Goal: Task Accomplishment & Management: Manage account settings

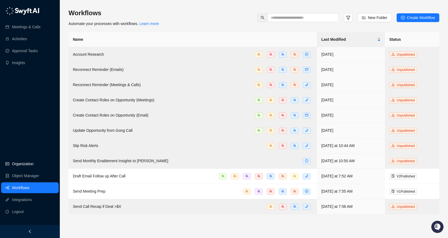
click at [29, 162] on link "Organization" at bounding box center [22, 164] width 21 height 11
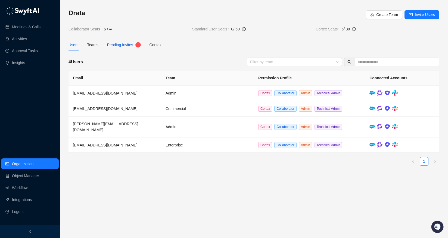
click at [124, 44] on span "Pending Invites" at bounding box center [120, 45] width 26 height 4
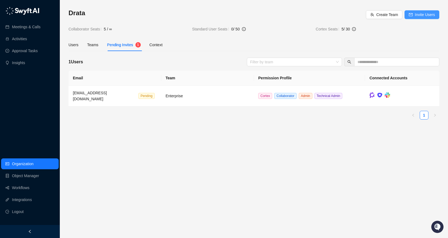
click at [429, 12] on span "Invite Users" at bounding box center [425, 15] width 20 height 6
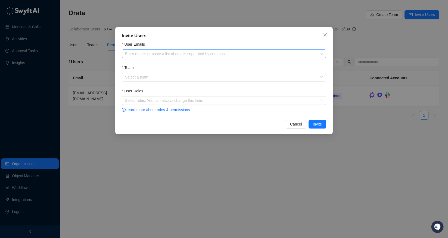
click at [145, 54] on div at bounding box center [221, 54] width 197 height 4
paste input "**********"
type input "**********"
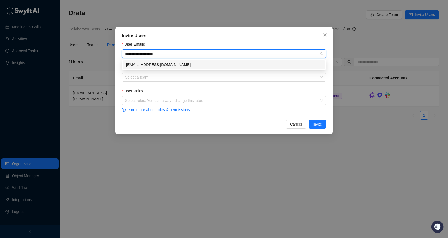
click at [151, 65] on div "[EMAIL_ADDRESS][DOMAIN_NAME]" at bounding box center [224, 65] width 196 height 6
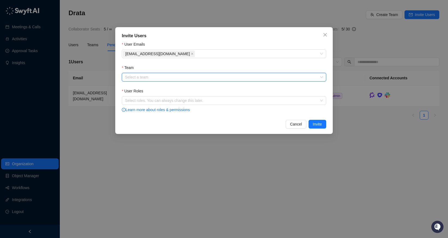
click at [153, 76] on input "Team" at bounding box center [222, 77] width 195 height 8
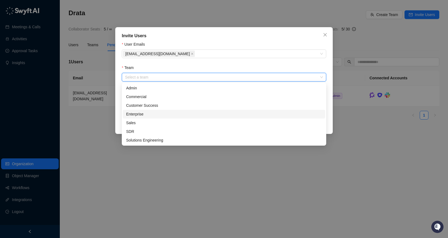
click at [151, 113] on div "Enterprise" at bounding box center [224, 114] width 196 height 6
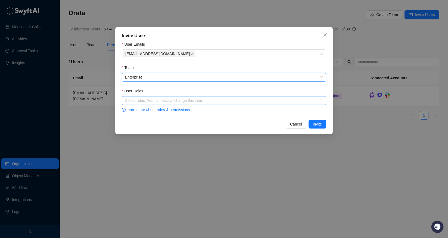
click at [162, 101] on div at bounding box center [221, 101] width 197 height 4
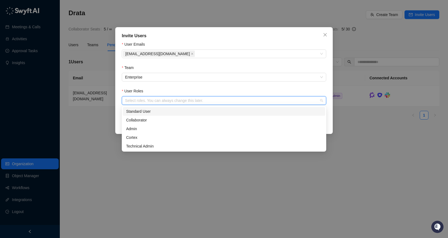
click at [156, 114] on div "Standard User" at bounding box center [224, 112] width 196 height 6
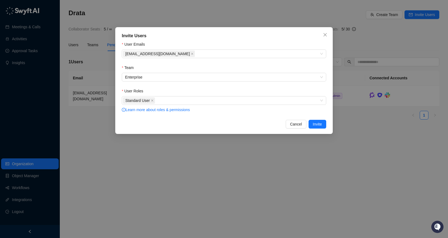
click at [277, 91] on div "User Roles" at bounding box center [224, 92] width 205 height 8
click at [323, 123] on button "Invite" at bounding box center [318, 124] width 18 height 9
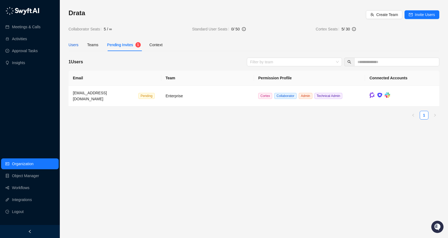
click at [77, 46] on div "Users" at bounding box center [74, 45] width 10 height 6
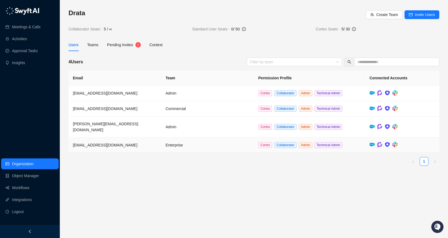
click at [349, 144] on td "Cortex Collaborator Admin Technical Admin" at bounding box center [309, 146] width 111 height 16
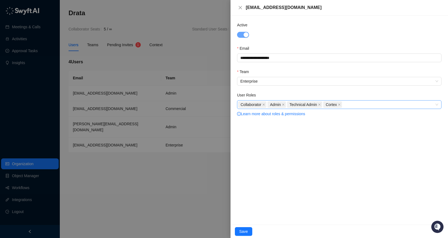
click at [367, 109] on div "Collaborator Admin Technical Admin Cortex" at bounding box center [339, 104] width 205 height 9
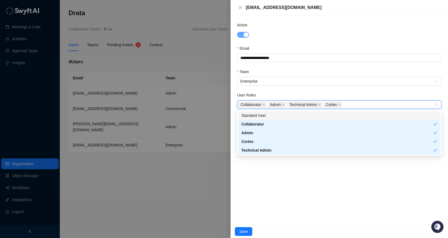
click at [295, 95] on div "User Roles" at bounding box center [339, 96] width 205 height 8
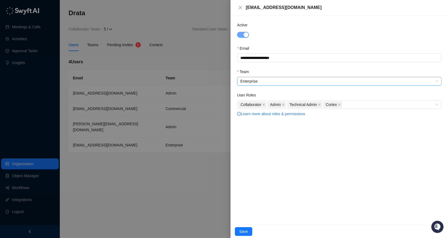
click at [276, 85] on span "Enterprise" at bounding box center [340, 81] width 198 height 8
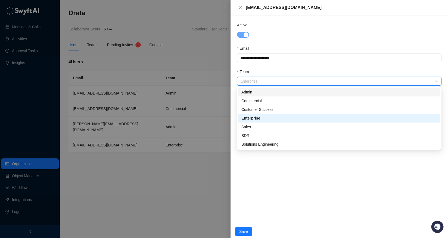
click at [265, 96] on div "Admin" at bounding box center [339, 92] width 202 height 9
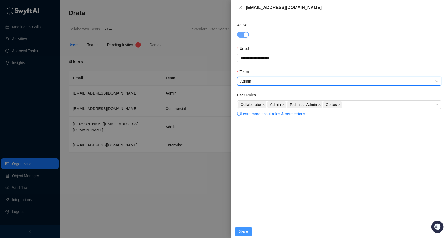
click at [247, 229] on span "Save" at bounding box center [243, 232] width 9 height 6
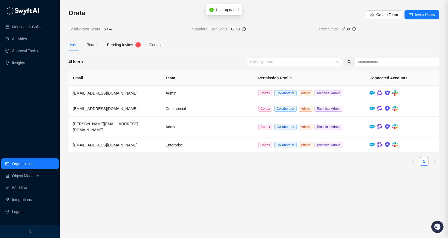
click at [194, 192] on div at bounding box center [224, 119] width 448 height 238
click at [127, 48] on div "Pending Invites 1" at bounding box center [124, 45] width 34 height 13
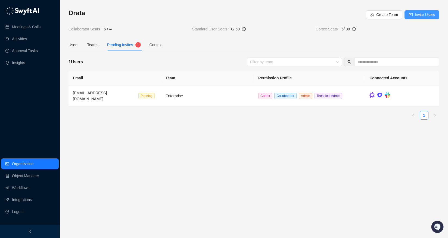
click at [423, 17] on span "Invite Users" at bounding box center [425, 15] width 20 height 6
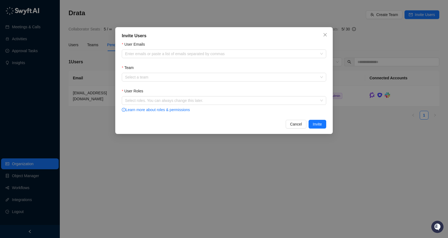
click at [174, 49] on div "User Emails" at bounding box center [224, 45] width 205 height 8
click at [174, 51] on div "Enter emails or paste a list of emails separated by commas" at bounding box center [224, 54] width 205 height 9
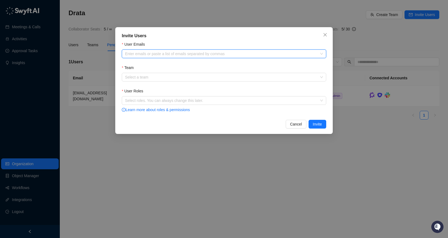
paste input "**********"
type input "**********"
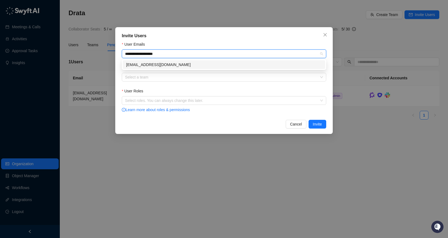
click at [171, 66] on div "[EMAIL_ADDRESS][DOMAIN_NAME]" at bounding box center [224, 65] width 196 height 6
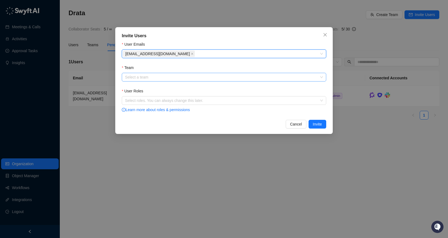
click at [168, 77] on input "Team" at bounding box center [222, 77] width 195 height 8
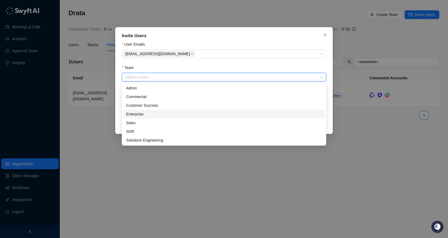
click at [149, 112] on div "Enterprise" at bounding box center [224, 114] width 196 height 6
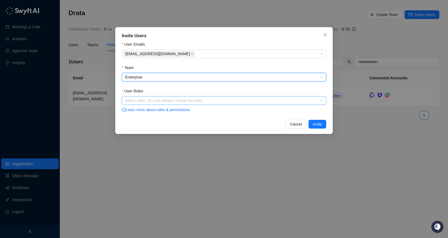
click at [163, 102] on div at bounding box center [221, 101] width 197 height 4
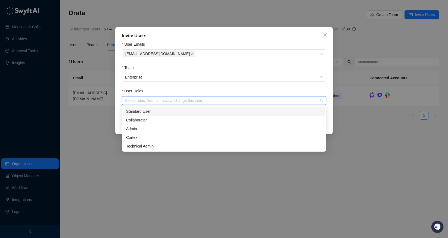
click at [149, 110] on div "Standard User" at bounding box center [224, 112] width 196 height 6
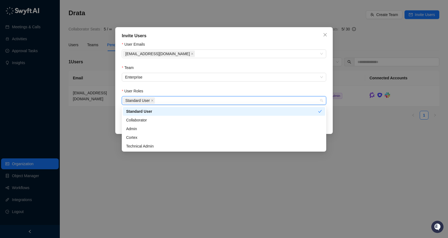
click at [304, 89] on div "User Roles" at bounding box center [224, 92] width 205 height 8
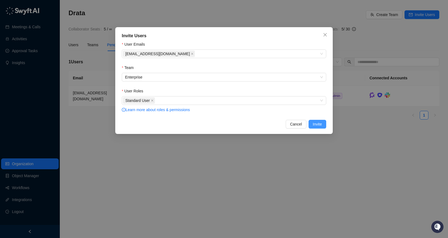
click at [317, 124] on span "Invite" at bounding box center [317, 124] width 9 height 6
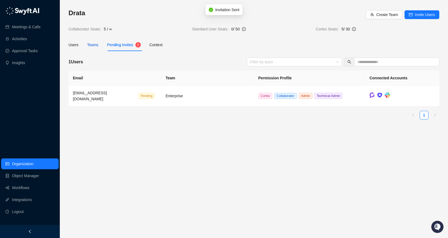
click at [93, 45] on div "Teams" at bounding box center [92, 45] width 11 height 6
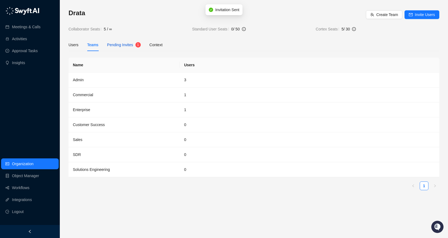
click at [132, 47] on span "Pending Invites" at bounding box center [120, 45] width 26 height 4
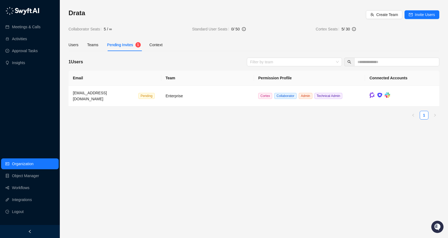
click at [66, 46] on div "Drata Create Team Invite Users Collaborator Seats 5 / ∞ Standard User Seats 0 /…" at bounding box center [254, 119] width 389 height 238
click at [75, 45] on div "Users" at bounding box center [74, 45] width 10 height 6
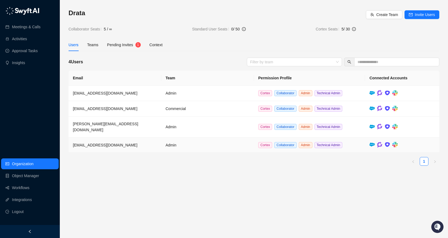
click at [172, 143] on td "Admin" at bounding box center [207, 146] width 93 height 16
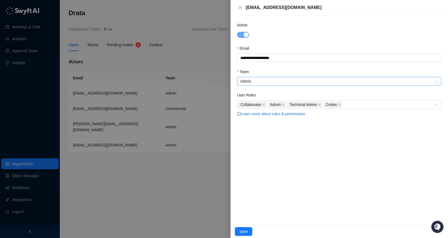
click at [262, 85] on span "Admin" at bounding box center [340, 81] width 198 height 8
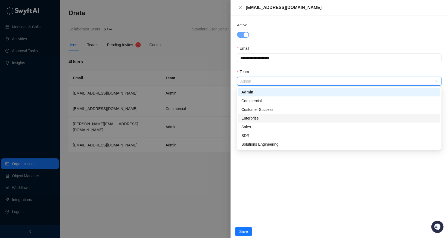
click at [258, 121] on div "Enterprise" at bounding box center [340, 118] width 196 height 6
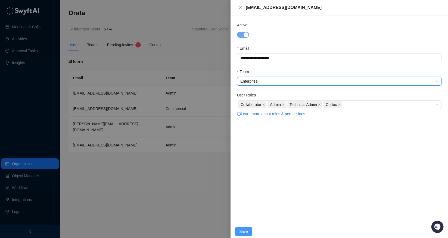
click at [243, 230] on span "Save" at bounding box center [243, 232] width 9 height 6
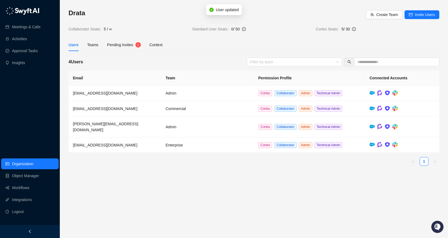
click at [171, 179] on main "Drata Create Team Invite Users Collaborator Seats 5 / ∞ Standard User Seats 0 /…" at bounding box center [254, 121] width 371 height 225
click at [321, 62] on div at bounding box center [291, 62] width 87 height 4
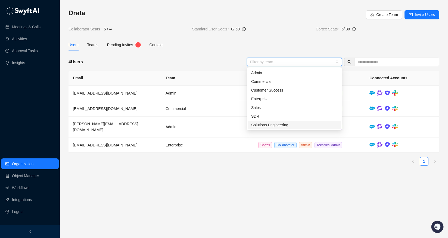
click at [216, 185] on main "Drata Create Team Invite Users Collaborator Seats 5 / ∞ Standard User Seats 0 /…" at bounding box center [254, 121] width 371 height 225
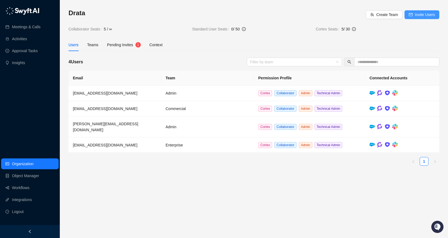
click at [419, 15] on span "Invite Users" at bounding box center [425, 15] width 20 height 6
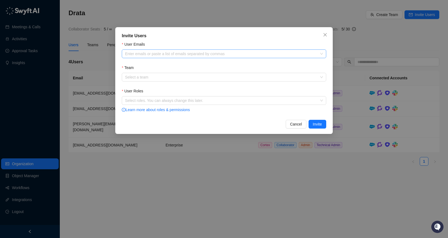
click at [236, 54] on div at bounding box center [221, 54] width 197 height 4
paste input "**********"
type input "**********"
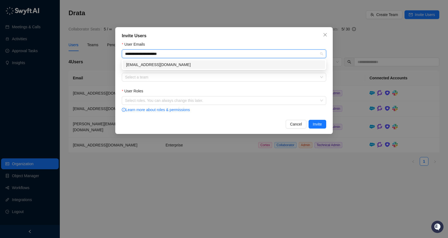
click at [227, 67] on div "[EMAIL_ADDRESS][DOMAIN_NAME]" at bounding box center [224, 65] width 196 height 6
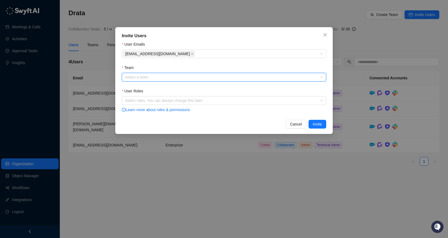
click at [218, 79] on input "Team" at bounding box center [222, 77] width 195 height 8
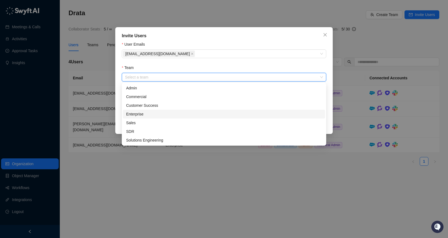
click at [155, 116] on div "Enterprise" at bounding box center [224, 114] width 196 height 6
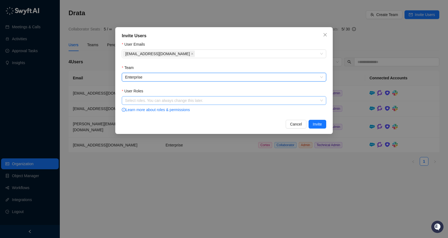
click at [151, 102] on div at bounding box center [221, 101] width 197 height 4
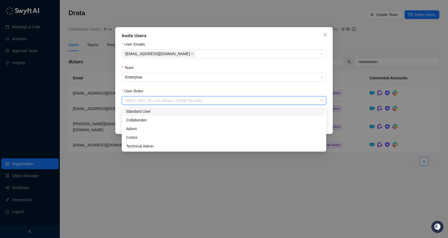
click at [156, 113] on div "Standard User" at bounding box center [224, 112] width 196 height 6
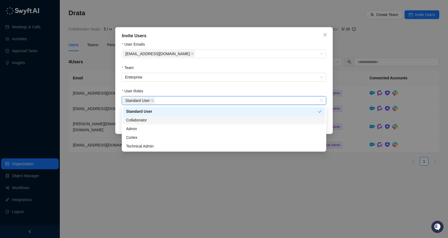
click at [322, 84] on form "User Emails nicholasyeung@drata.com Team Enterprise User Roles Standard User Le…" at bounding box center [224, 77] width 205 height 72
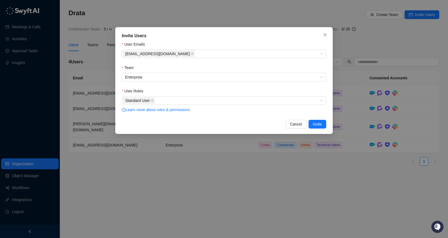
click at [327, 123] on div "Invite Users User Emails nicholasyeung@drata.com Team Enterprise User Roles Sta…" at bounding box center [224, 80] width 218 height 107
click at [324, 123] on button "Invite" at bounding box center [318, 124] width 18 height 9
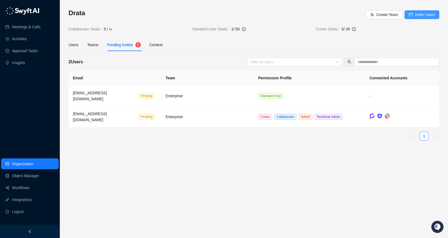
click at [421, 13] on span "Invite Users" at bounding box center [425, 15] width 20 height 6
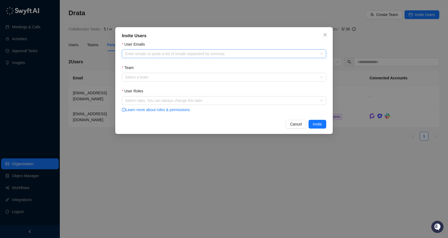
click at [149, 50] on div "Enter emails or paste a list of emails separated by commas" at bounding box center [224, 54] width 205 height 9
paste input "**********"
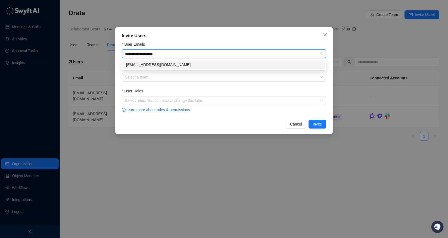
type input "**********"
click at [165, 69] on body "Meetings & Calls Activities Approval Tasks Insights Organization Object Manager…" at bounding box center [224, 139] width 448 height 279
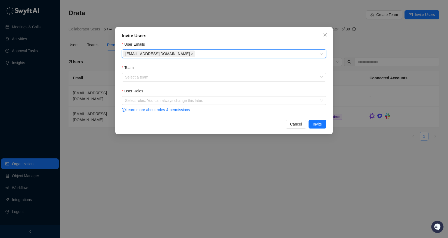
click at [165, 66] on div "Team" at bounding box center [224, 69] width 205 height 8
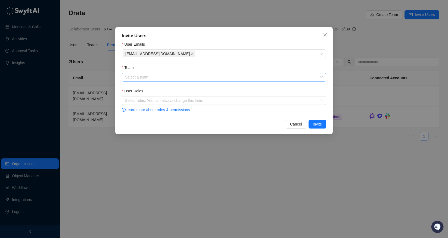
click at [166, 78] on input "Team" at bounding box center [222, 77] width 195 height 8
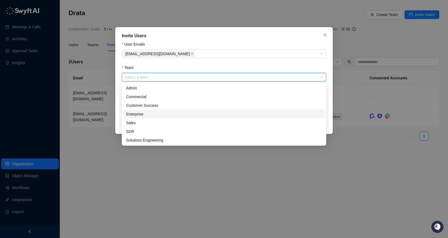
click at [150, 114] on div "Enterprise" at bounding box center [224, 114] width 196 height 6
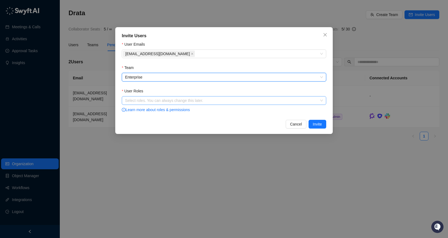
click at [160, 98] on div "Select roles. You can always change this later." at bounding box center [224, 100] width 205 height 9
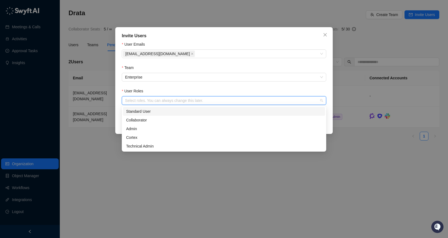
click at [160, 111] on div "Standard User" at bounding box center [224, 112] width 196 height 6
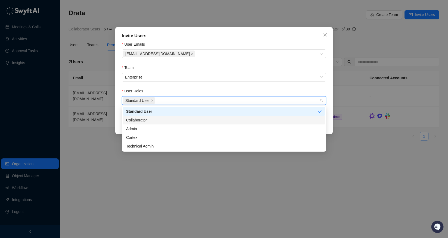
click at [334, 119] on div "Invite Users User Emails jakechavez@drata.com Team Enterprise User Roles Standa…" at bounding box center [224, 119] width 448 height 238
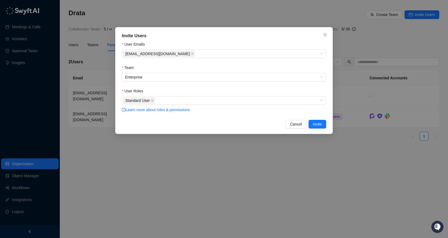
click at [328, 122] on div "Invite Users User Emails jakechavez@drata.com Team Enterprise User Roles Standa…" at bounding box center [224, 80] width 218 height 107
click at [317, 128] on button "Invite" at bounding box center [318, 124] width 18 height 9
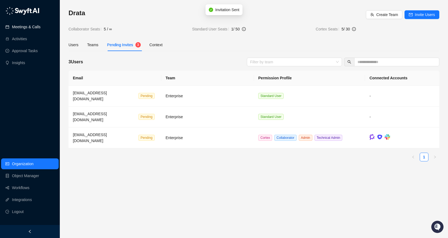
click at [31, 28] on link "Meetings & Calls" at bounding box center [26, 26] width 29 height 11
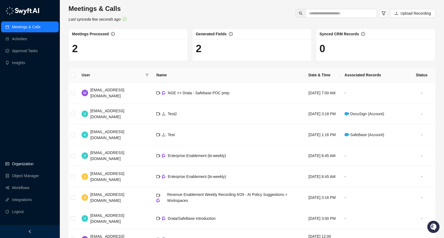
click at [25, 167] on link "Organization" at bounding box center [22, 164] width 21 height 11
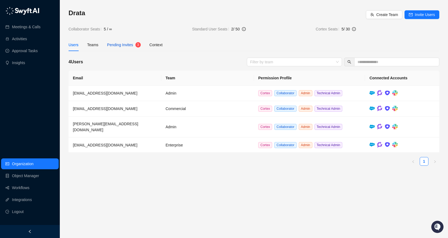
click at [135, 45] on div "Pending Invites 3" at bounding box center [124, 45] width 34 height 6
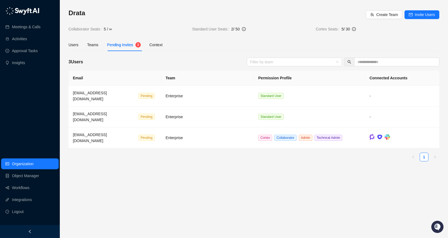
click at [270, 173] on main "Drata Create Team Invite Users Collaborator Seats 5 / ∞ Standard User Seats 2 /…" at bounding box center [254, 121] width 371 height 225
click at [306, 170] on main "Drata Create Team Invite Users Collaborator Seats 5 / ∞ Standard User Seats 2 /…" at bounding box center [254, 121] width 371 height 225
click at [24, 189] on link "Workflows" at bounding box center [20, 188] width 17 height 11
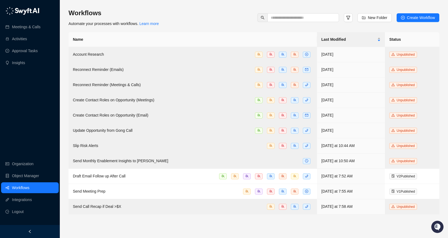
click at [203, 20] on div "Workflows Automate your processes with workflows. Learn more New Folder Create …" at bounding box center [254, 18] width 371 height 18
click at [221, 8] on div "Workflows Automate your processes with workflows. Learn more New Folder Create …" at bounding box center [254, 119] width 371 height 230
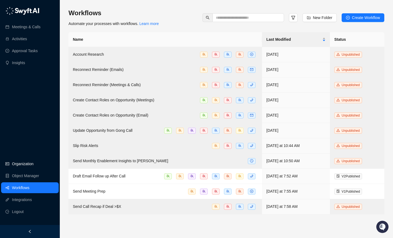
click at [33, 164] on link "Organization" at bounding box center [22, 164] width 21 height 11
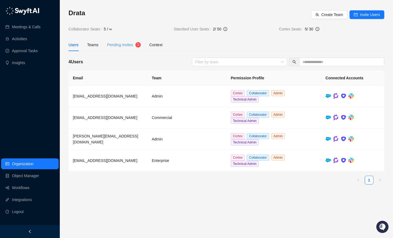
click at [122, 39] on div "Pending Invites 3" at bounding box center [124, 45] width 34 height 13
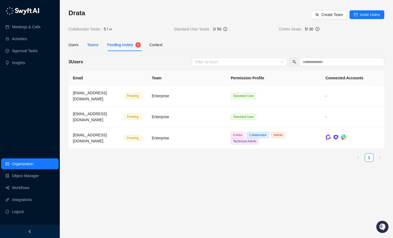
click at [88, 45] on div "Teams" at bounding box center [92, 45] width 11 height 6
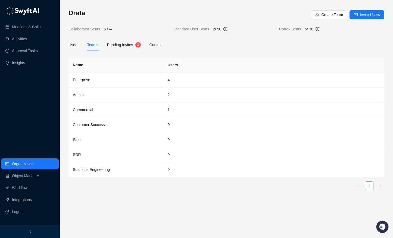
click at [82, 43] on div "Users Teams Pending Invites 3 Context" at bounding box center [116, 45] width 94 height 13
click at [119, 44] on span "Pending Invites" at bounding box center [120, 45] width 26 height 4
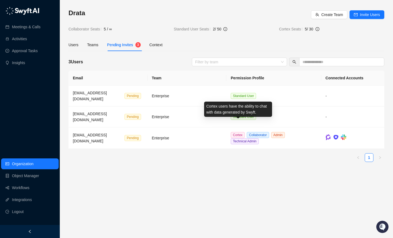
click at [203, 153] on ul "1" at bounding box center [227, 157] width 316 height 9
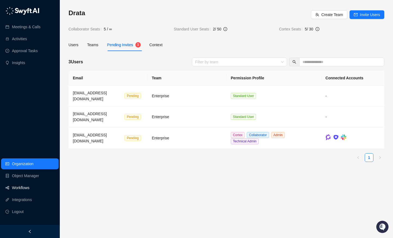
click at [29, 185] on link "Workflows" at bounding box center [20, 188] width 17 height 11
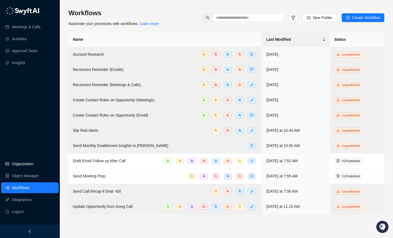
click at [21, 165] on link "Organization" at bounding box center [22, 164] width 21 height 11
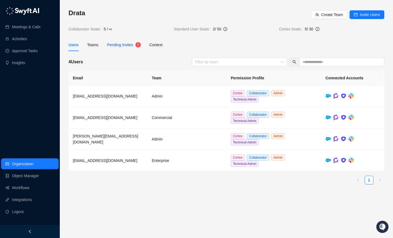
click at [129, 47] on div "Pending Invites" at bounding box center [120, 45] width 26 height 6
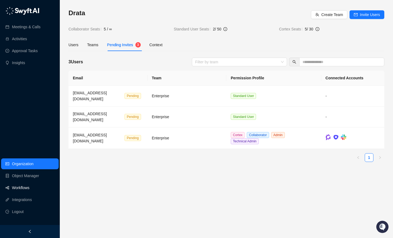
click at [16, 185] on link "Workflows" at bounding box center [20, 188] width 17 height 11
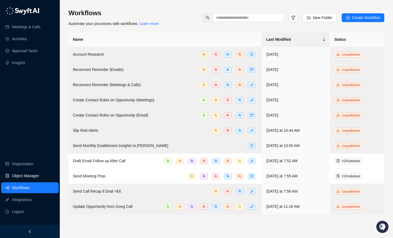
click at [28, 176] on link "Object Manager" at bounding box center [25, 176] width 27 height 11
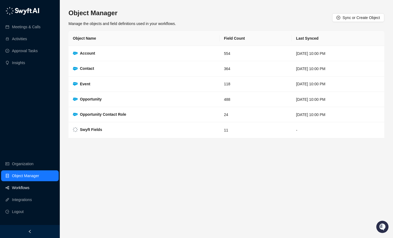
click at [27, 189] on link "Workflows" at bounding box center [20, 188] width 17 height 11
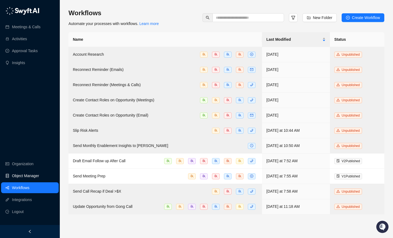
click at [28, 181] on link "Object Manager" at bounding box center [25, 176] width 27 height 11
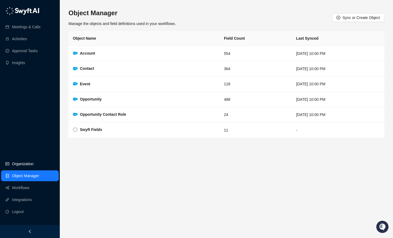
click at [25, 166] on link "Organization" at bounding box center [22, 164] width 21 height 11
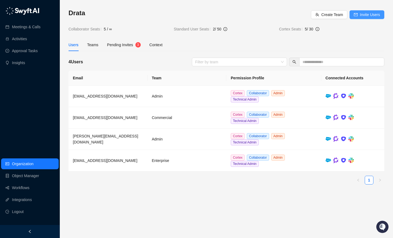
click at [373, 14] on span "Invite Users" at bounding box center [370, 15] width 20 height 6
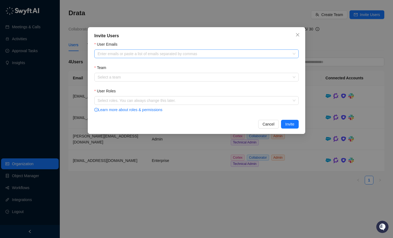
click at [147, 58] on div "Enter emails or paste a list of emails separated by commas" at bounding box center [196, 54] width 205 height 9
paste input "**********"
type input "**********"
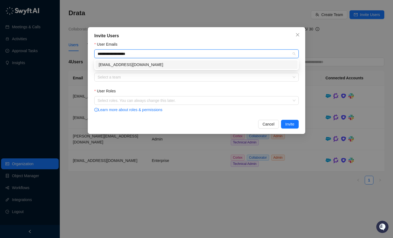
click at [152, 66] on div "[EMAIL_ADDRESS][DOMAIN_NAME]" at bounding box center [197, 65] width 196 height 6
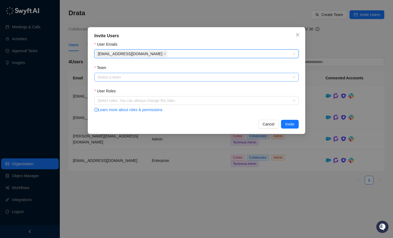
click at [152, 78] on input "Team" at bounding box center [195, 77] width 195 height 8
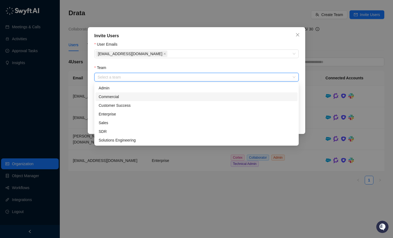
click at [143, 98] on div "Commercial" at bounding box center [197, 97] width 196 height 6
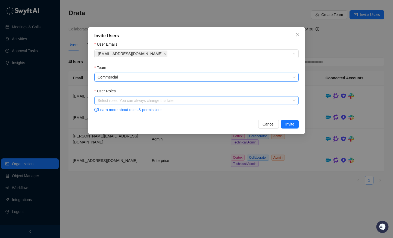
click at [155, 99] on div at bounding box center [194, 101] width 197 height 4
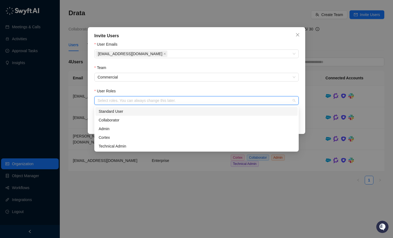
click at [145, 111] on div "Standard User" at bounding box center [197, 112] width 196 height 6
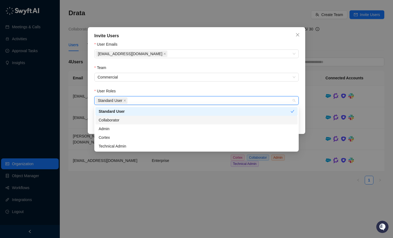
click at [303, 121] on div "Invite Users User Emails ajdesimone@drata.com Team Commercial User Roles Standa…" at bounding box center [197, 80] width 218 height 107
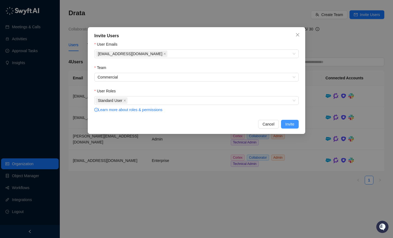
click at [294, 125] on span "Invite" at bounding box center [290, 124] width 9 height 6
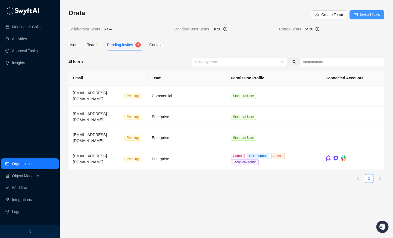
click at [357, 16] on icon "mail" at bounding box center [356, 15] width 4 height 4
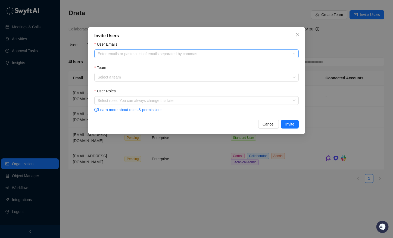
click at [186, 56] on div at bounding box center [194, 54] width 197 height 4
paste input "**********"
type input "**********"
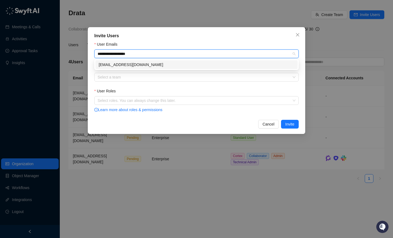
click at [180, 66] on div "[EMAIL_ADDRESS][DOMAIN_NAME]" at bounding box center [197, 65] width 196 height 6
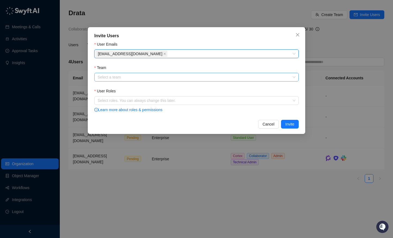
click at [177, 77] on input "Team" at bounding box center [195, 77] width 195 height 8
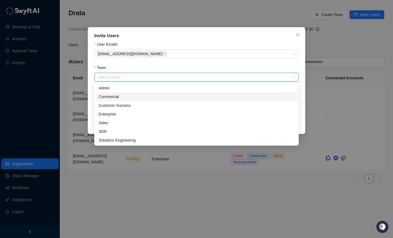
click at [147, 97] on div "Commercial" at bounding box center [197, 97] width 196 height 6
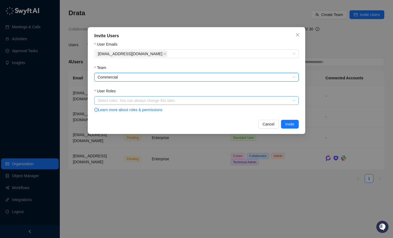
click at [144, 100] on div at bounding box center [194, 101] width 197 height 4
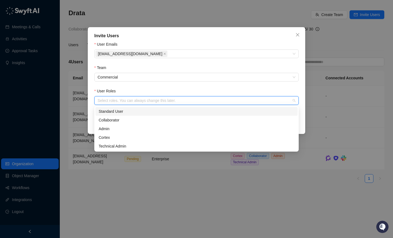
click at [145, 111] on div "Standard User" at bounding box center [197, 112] width 196 height 6
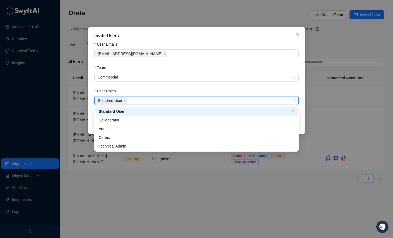
click at [294, 85] on form "User Emails blakesmith@drata.com Team Commercial User Roles Standard User Learn…" at bounding box center [196, 77] width 205 height 72
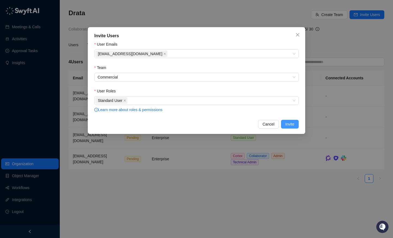
click at [293, 124] on span "Invite" at bounding box center [290, 124] width 9 height 6
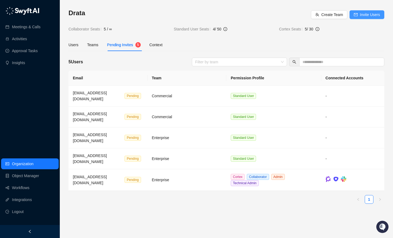
click at [369, 12] on span "Invite Users" at bounding box center [370, 15] width 20 height 6
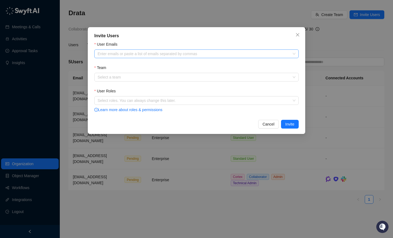
click at [147, 53] on div at bounding box center [194, 54] width 197 height 4
paste input "**********"
type input "**********"
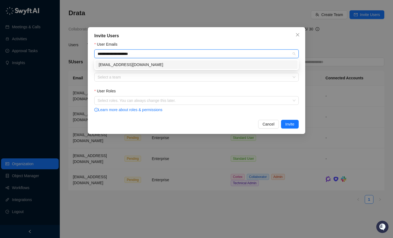
click at [144, 65] on div "[EMAIL_ADDRESS][DOMAIN_NAME]" at bounding box center [197, 65] width 196 height 6
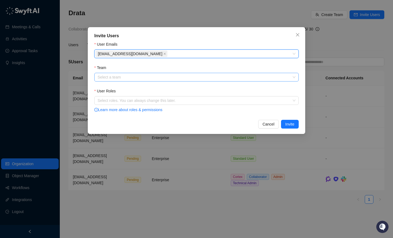
click at [143, 79] on input "Team" at bounding box center [195, 77] width 195 height 8
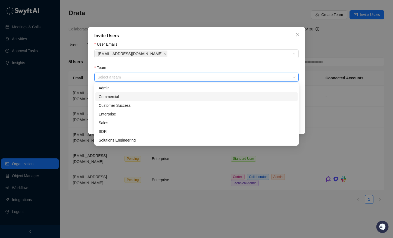
click at [142, 97] on div "Commercial" at bounding box center [197, 97] width 196 height 6
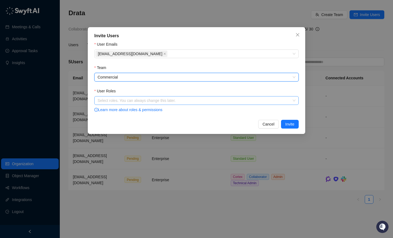
click at [143, 101] on div at bounding box center [194, 101] width 197 height 4
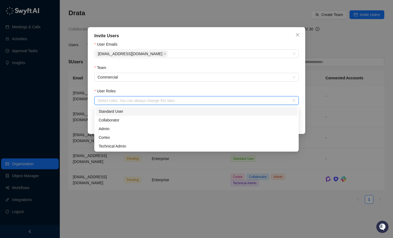
click at [136, 111] on div "Standard User" at bounding box center [197, 112] width 196 height 6
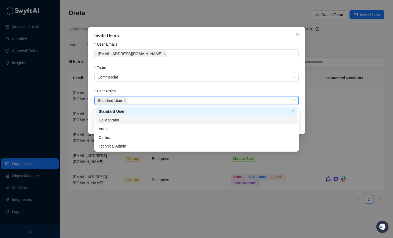
click at [296, 89] on div "User Roles" at bounding box center [196, 92] width 205 height 8
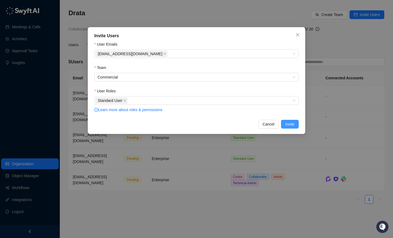
click at [292, 125] on span "Invite" at bounding box center [290, 124] width 9 height 6
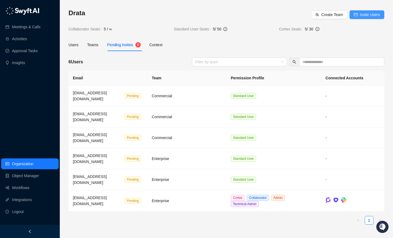
click at [356, 14] on icon "mail" at bounding box center [356, 15] width 4 height 4
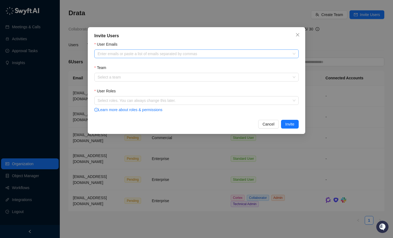
click at [184, 54] on div at bounding box center [194, 54] width 197 height 4
paste input "**********"
type input "**********"
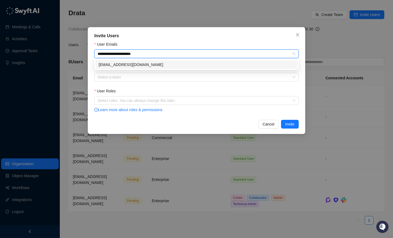
click at [177, 67] on div "[EMAIL_ADDRESS][DOMAIN_NAME]" at bounding box center [197, 65] width 196 height 6
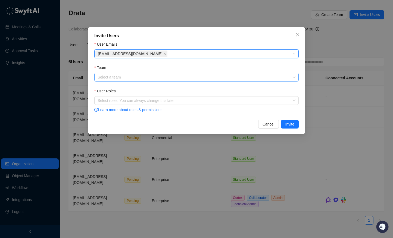
click at [174, 75] on input "Team" at bounding box center [195, 77] width 195 height 8
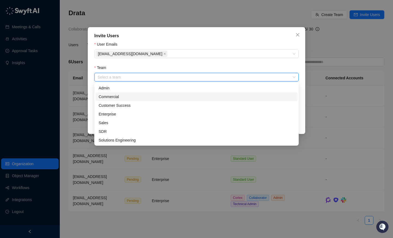
click at [134, 97] on div "Commercial" at bounding box center [197, 97] width 196 height 6
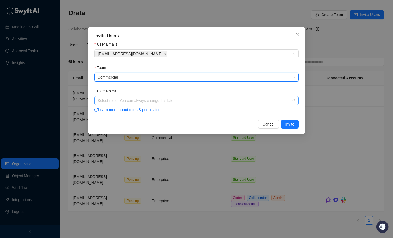
click at [169, 102] on div at bounding box center [194, 101] width 197 height 4
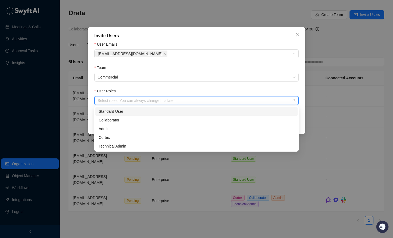
click at [125, 114] on div "Standard User" at bounding box center [197, 112] width 196 height 6
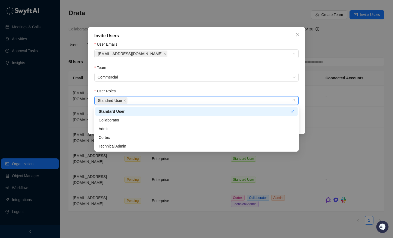
click at [187, 86] on form "User Emails morgancumiskey@drata.com Team Commercial User Roles Standard User L…" at bounding box center [196, 77] width 205 height 72
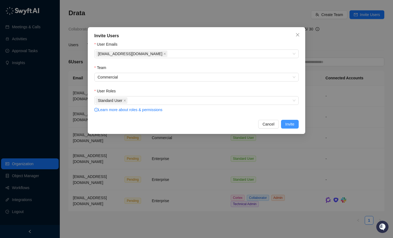
click at [288, 123] on span "Invite" at bounding box center [290, 124] width 9 height 6
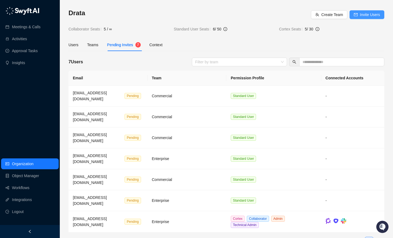
click at [370, 13] on span "Invite Users" at bounding box center [370, 15] width 20 height 6
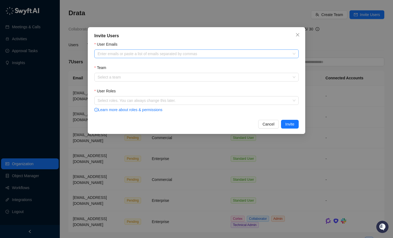
click at [140, 54] on div at bounding box center [194, 54] width 197 height 4
paste input "**********"
type input "**********"
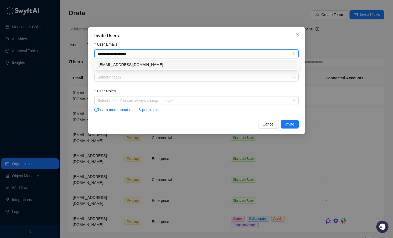
click at [126, 67] on div "[EMAIL_ADDRESS][DOMAIN_NAME]" at bounding box center [197, 65] width 196 height 6
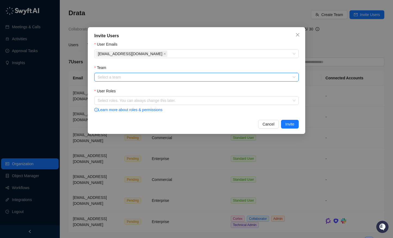
click at [125, 76] on input "Team" at bounding box center [195, 77] width 195 height 8
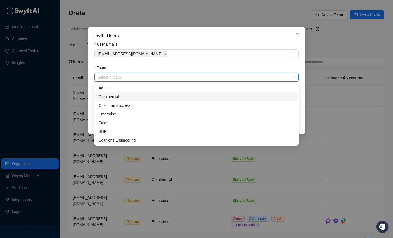
click at [125, 96] on div "Commercial" at bounding box center [197, 97] width 196 height 6
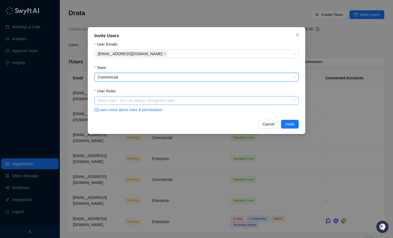
click at [122, 99] on div at bounding box center [194, 101] width 197 height 4
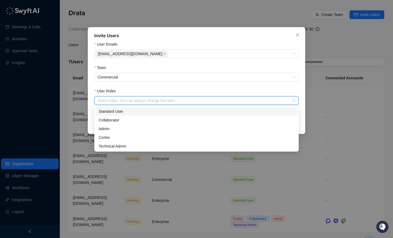
click at [123, 112] on div "Standard User" at bounding box center [197, 112] width 196 height 6
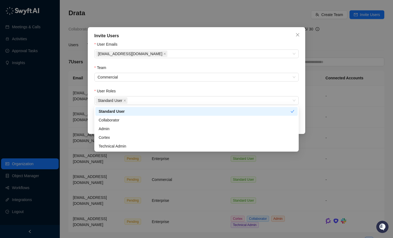
click at [206, 91] on div "User Roles" at bounding box center [196, 92] width 205 height 8
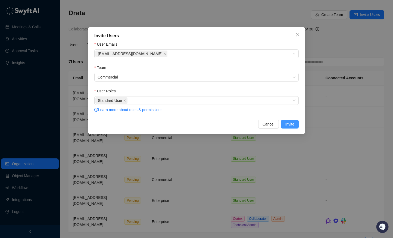
click at [290, 123] on span "Invite" at bounding box center [290, 124] width 9 height 6
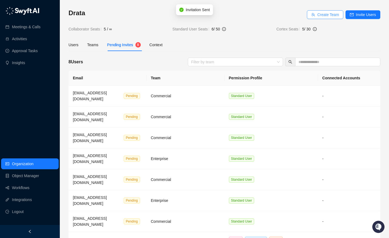
click at [329, 17] on span "Create Team" at bounding box center [329, 15] width 22 height 6
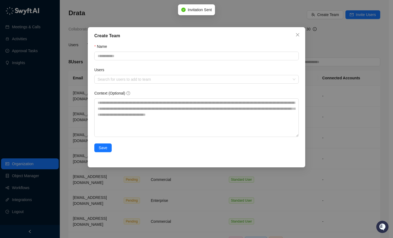
click at [126, 62] on form "Name Users Search for users to add to team Context (Optional) Save" at bounding box center [196, 101] width 205 height 115
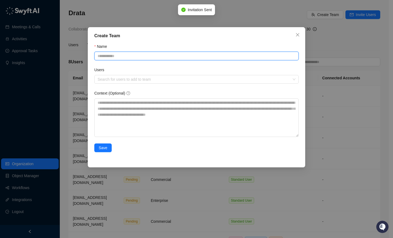
click at [130, 58] on input "Name" at bounding box center [196, 56] width 205 height 9
click at [118, 76] on div "Search for users to add to team" at bounding box center [196, 79] width 205 height 9
type input "********"
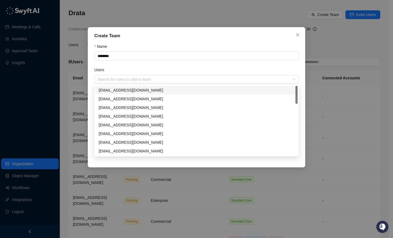
click at [124, 69] on div "Users" at bounding box center [196, 71] width 205 height 8
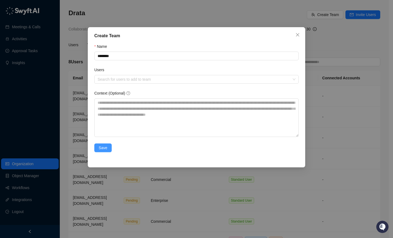
click at [101, 147] on span "Save" at bounding box center [103, 148] width 9 height 6
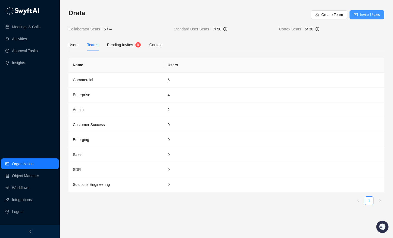
click at [363, 15] on span "Invite Users" at bounding box center [370, 15] width 20 height 6
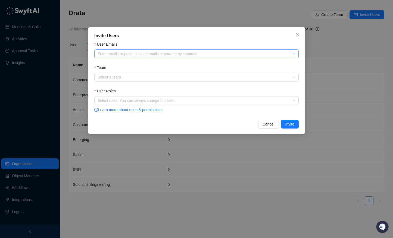
click at [161, 52] on div at bounding box center [194, 54] width 197 height 4
paste input "**********"
type input "**********"
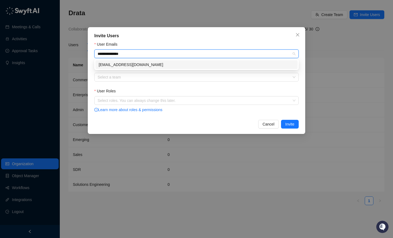
click at [159, 64] on div "omidk@drata.com" at bounding box center [197, 65] width 196 height 6
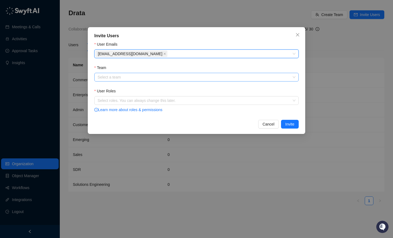
click at [156, 74] on input "Team" at bounding box center [195, 77] width 195 height 8
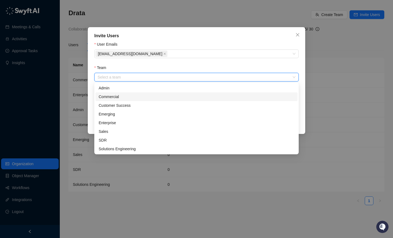
click at [147, 94] on div "Commercial" at bounding box center [197, 97] width 196 height 6
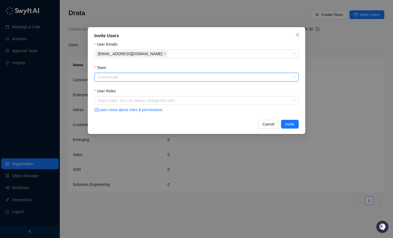
click at [177, 76] on span "Commercial" at bounding box center [197, 77] width 198 height 8
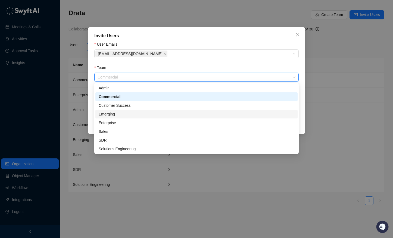
click at [122, 113] on div "Emerging" at bounding box center [197, 114] width 196 height 6
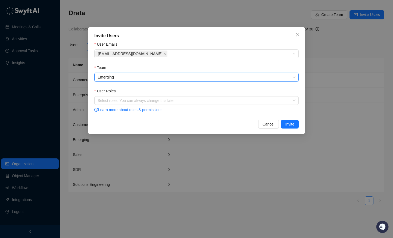
click at [162, 67] on div "Team" at bounding box center [196, 69] width 205 height 8
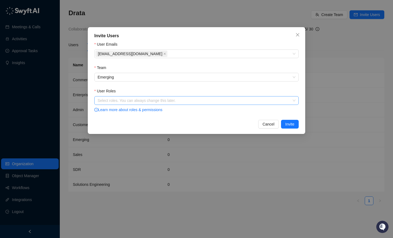
click at [160, 97] on div "Select roles. You can always change this later." at bounding box center [196, 100] width 205 height 9
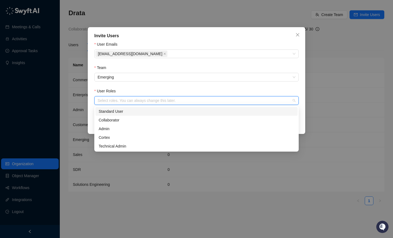
click at [156, 110] on div "Standard User" at bounding box center [197, 112] width 196 height 6
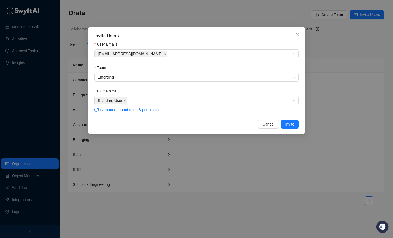
click at [304, 115] on div "Invite Users User Emails omidk@drata.com Team Emerging User Roles Standard User…" at bounding box center [197, 80] width 218 height 107
click at [290, 123] on span "Invite" at bounding box center [290, 124] width 9 height 6
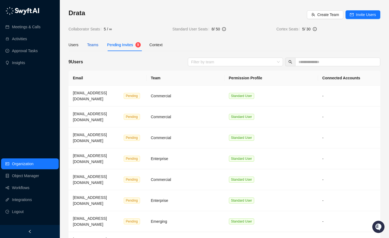
click at [90, 43] on div "Teams" at bounding box center [92, 45] width 11 height 6
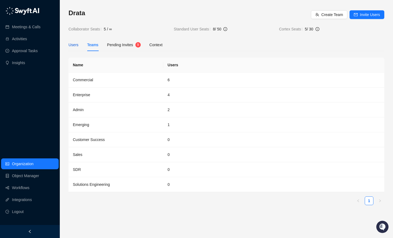
click at [74, 45] on div "Users" at bounding box center [74, 45] width 10 height 6
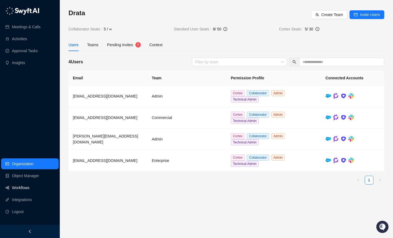
click at [19, 186] on link "Workflows" at bounding box center [20, 188] width 17 height 11
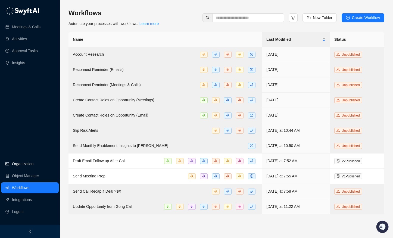
click at [25, 166] on link "Organization" at bounding box center [22, 164] width 21 height 11
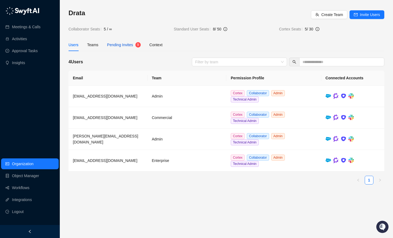
click at [139, 46] on span "9" at bounding box center [138, 45] width 2 height 4
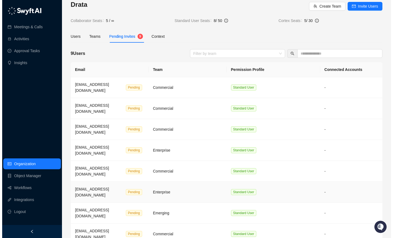
scroll to position [17, 0]
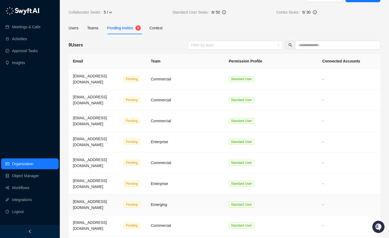
click at [133, 195] on td "omidk@drata.com Pending" at bounding box center [108, 205] width 78 height 21
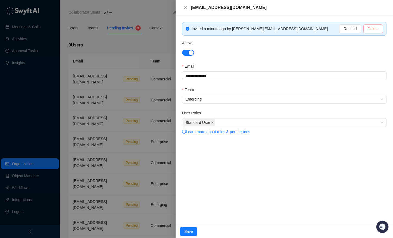
click at [375, 28] on span "Delete" at bounding box center [373, 29] width 11 height 6
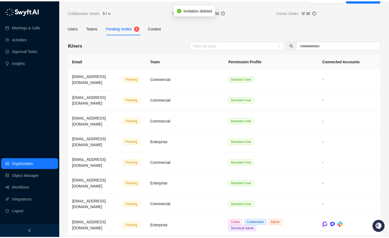
scroll to position [2, 0]
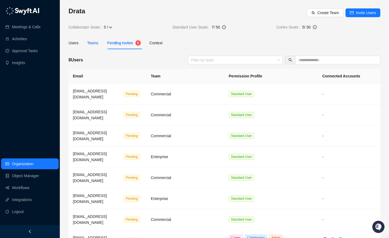
click at [88, 44] on div "Teams" at bounding box center [92, 43] width 11 height 6
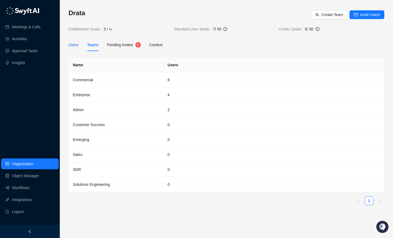
click at [76, 45] on div "Users" at bounding box center [74, 45] width 10 height 6
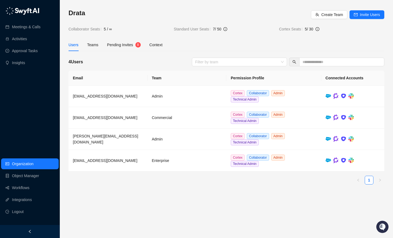
click at [153, 208] on main "Drata Create Team Invite Users Collaborator Seats 5 / ∞ Standard User Seats 7 /…" at bounding box center [227, 121] width 316 height 225
click at [178, 201] on main "Drata Create Team Invite Users Collaborator Seats 5 / ∞ Standard User Seats 7 /…" at bounding box center [227, 121] width 316 height 225
click at [21, 188] on link "Workflows" at bounding box center [20, 188] width 17 height 11
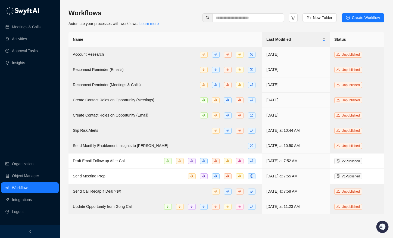
click at [124, 12] on h3 "Workflows" at bounding box center [114, 13] width 90 height 9
click at [133, 12] on h3 "Workflows" at bounding box center [114, 13] width 90 height 9
click at [177, 227] on main "Workflows Automate your processes with workflows. Learn more New Folder Create …" at bounding box center [227, 121] width 316 height 225
click at [24, 31] on link "Meetings & Calls" at bounding box center [26, 26] width 29 height 11
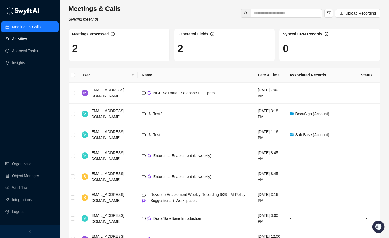
click at [24, 35] on link "Activities" at bounding box center [19, 38] width 15 height 11
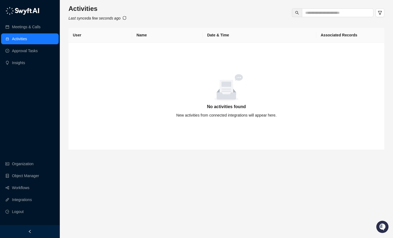
click at [26, 43] on link "Activities" at bounding box center [19, 38] width 15 height 11
click at [27, 45] on link "Approval Tasks" at bounding box center [25, 50] width 26 height 11
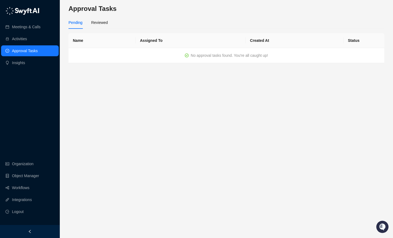
click at [29, 50] on link "Approval Tasks" at bounding box center [25, 50] width 26 height 11
click at [25, 60] on link "Insights" at bounding box center [18, 62] width 13 height 11
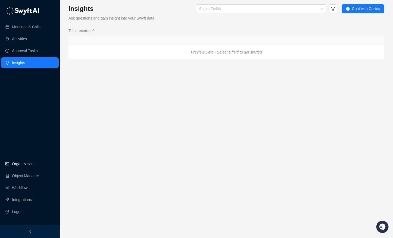
click at [24, 164] on link "Organization" at bounding box center [22, 164] width 21 height 11
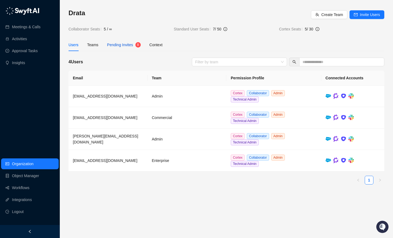
click at [119, 44] on span "Pending Invites" at bounding box center [120, 45] width 26 height 4
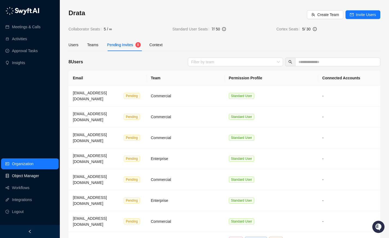
click at [28, 173] on link "Object Manager" at bounding box center [25, 176] width 27 height 11
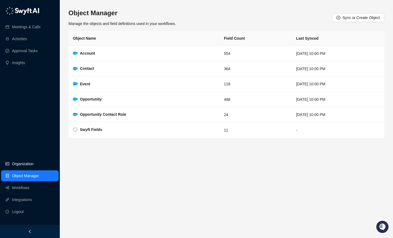
click at [28, 168] on link "Organization" at bounding box center [22, 164] width 21 height 11
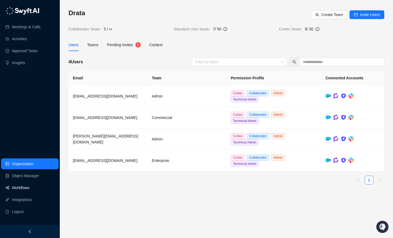
click at [28, 183] on link "Workflows" at bounding box center [20, 188] width 17 height 11
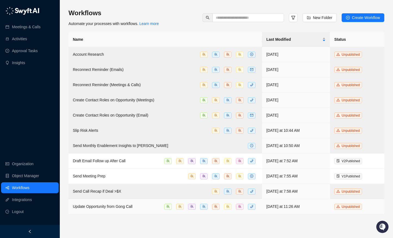
click at [113, 206] on span "Update Opportunity from Gong Call" at bounding box center [103, 207] width 60 height 4
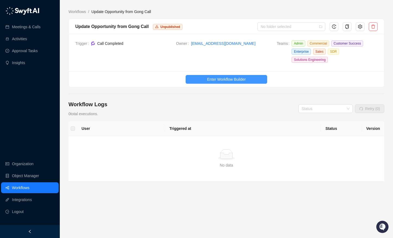
click at [217, 77] on span "Enter Workflow Builder" at bounding box center [226, 79] width 39 height 6
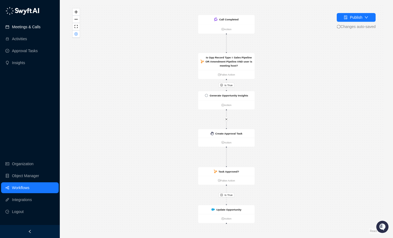
click at [18, 27] on link "Meetings & Calls" at bounding box center [26, 26] width 29 height 11
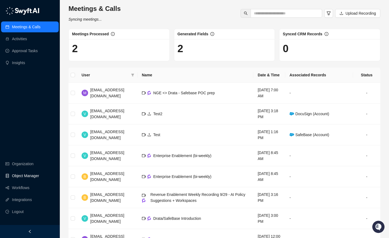
click at [22, 180] on link "Object Manager" at bounding box center [25, 176] width 27 height 11
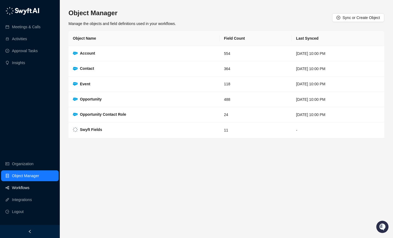
click at [22, 185] on link "Workflows" at bounding box center [20, 188] width 17 height 11
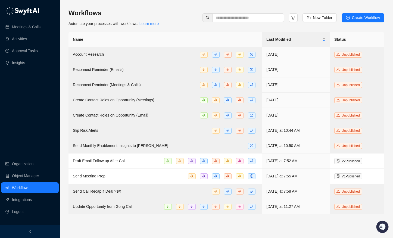
click at [24, 182] on ul "Organization Object Manager Workflows Integrations Logout" at bounding box center [30, 188] width 60 height 61
click at [25, 180] on link "Object Manager" at bounding box center [25, 176] width 27 height 11
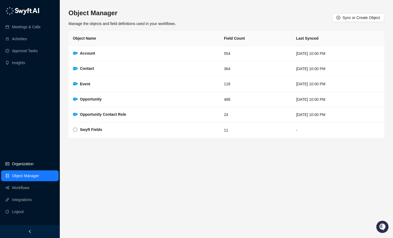
click at [33, 160] on link "Organization" at bounding box center [22, 164] width 21 height 11
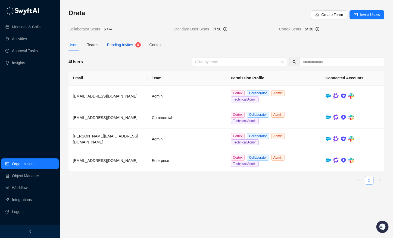
click at [117, 48] on div "Pending Invites" at bounding box center [120, 45] width 26 height 6
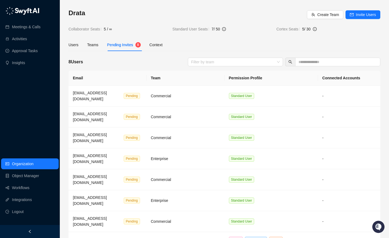
click at [80, 48] on div "Users Teams Pending Invites 8 Context" at bounding box center [116, 45] width 94 height 13
click at [78, 47] on div "Users" at bounding box center [74, 45] width 10 height 6
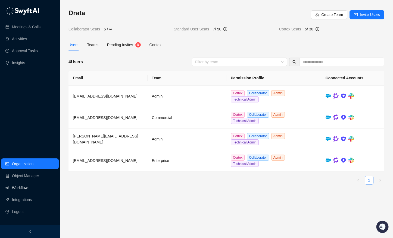
click at [29, 186] on link "Workflows" at bounding box center [20, 188] width 17 height 11
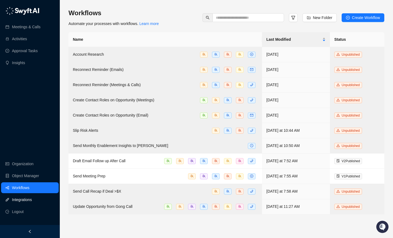
click at [25, 200] on link "Integrations" at bounding box center [22, 200] width 20 height 11
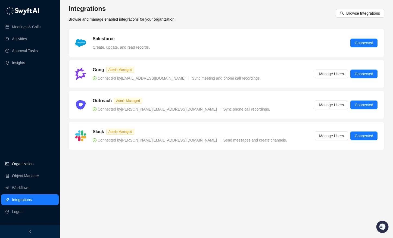
click at [33, 161] on link "Organization" at bounding box center [22, 164] width 21 height 11
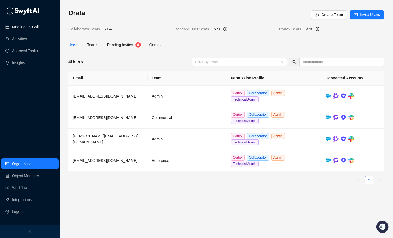
click at [37, 28] on link "Meetings & Calls" at bounding box center [26, 26] width 29 height 11
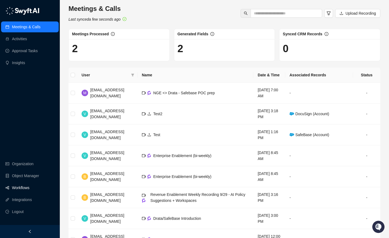
click at [29, 183] on link "Workflows" at bounding box center [20, 188] width 17 height 11
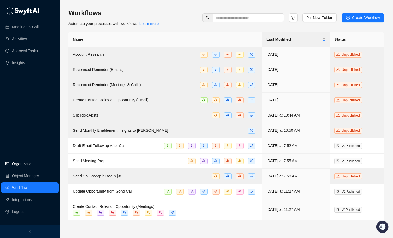
click at [21, 161] on link "Organization" at bounding box center [22, 164] width 21 height 11
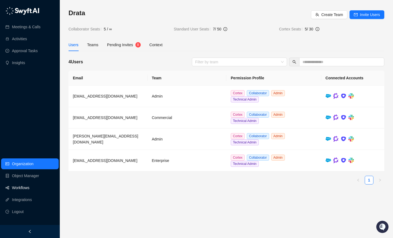
click at [23, 192] on link "Workflows" at bounding box center [20, 188] width 17 height 11
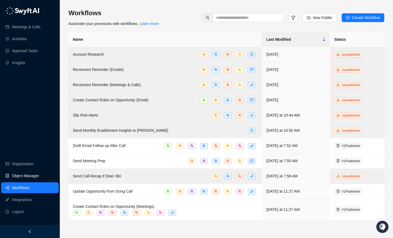
click at [29, 175] on link "Object Manager" at bounding box center [25, 176] width 27 height 11
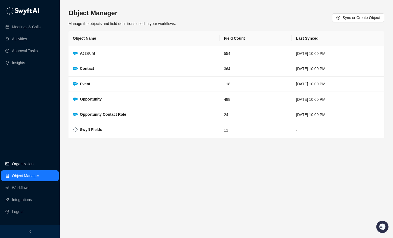
click at [30, 165] on link "Organization" at bounding box center [22, 164] width 21 height 11
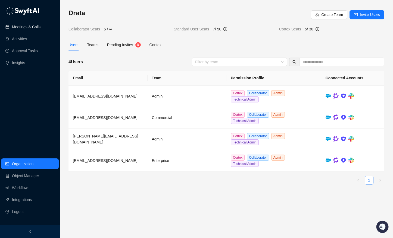
click at [35, 29] on link "Meetings & Calls" at bounding box center [26, 26] width 29 height 11
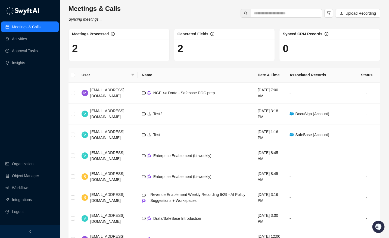
click at [33, 33] on ul "Meetings & Calls Activities Approval Tasks Insights" at bounding box center [30, 44] width 60 height 49
click at [27, 44] on link "Activities" at bounding box center [19, 38] width 15 height 11
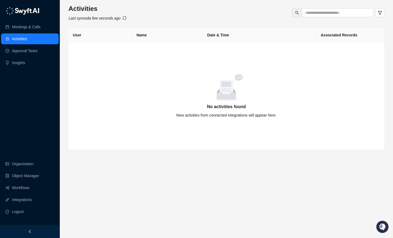
click at [37, 76] on div "Meetings & Calls Activities Approval Tasks Insights Organization Object Manager…" at bounding box center [30, 112] width 60 height 225
click at [33, 181] on link "Object Manager" at bounding box center [25, 176] width 27 height 11
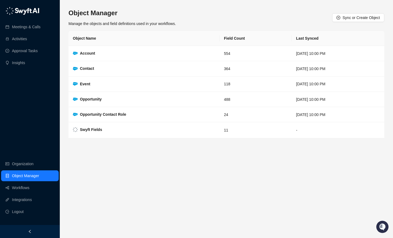
click at [30, 157] on div "Meetings & Calls Activities Approval Tasks Insights Organization Object Manager…" at bounding box center [30, 112] width 60 height 225
click at [33, 165] on link "Organization" at bounding box center [22, 164] width 21 height 11
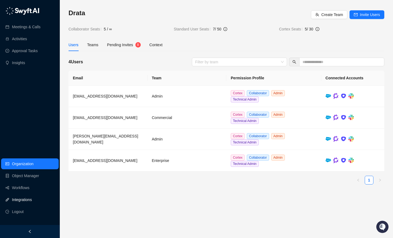
click at [32, 195] on link "Integrations" at bounding box center [22, 200] width 20 height 11
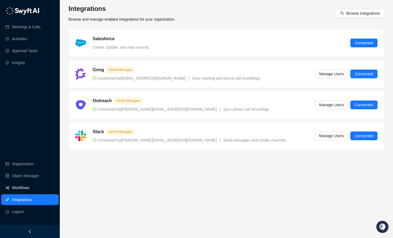
click at [29, 190] on link "Workflows" at bounding box center [20, 188] width 17 height 11
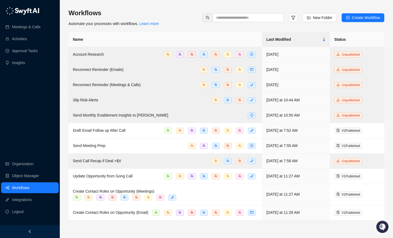
click at [31, 206] on ul "Organization Object Manager Workflows Integrations Logout" at bounding box center [30, 188] width 60 height 61
click at [28, 212] on li "Logout" at bounding box center [30, 212] width 58 height 11
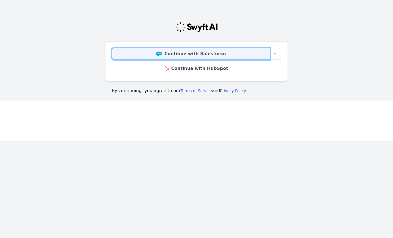
click at [217, 52] on link "Continue with Salesforce" at bounding box center [191, 53] width 158 height 11
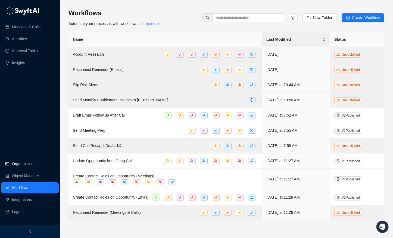
click at [23, 167] on link "Organization" at bounding box center [22, 164] width 21 height 11
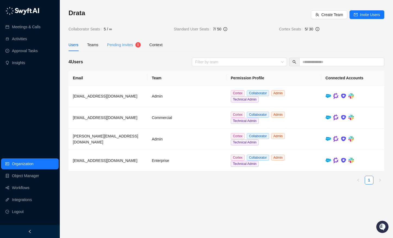
click at [132, 41] on div "Pending Invites 8" at bounding box center [124, 45] width 34 height 13
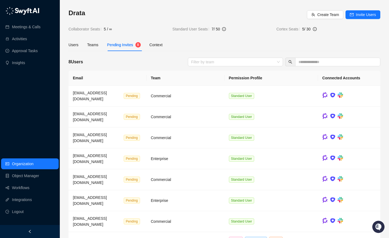
click at [100, 38] on div "Drata Create Team Invite Users Collaborator Seats 5 / ∞ Standard User Seats 7 /…" at bounding box center [225, 140] width 312 height 263
click at [97, 42] on div "Teams" at bounding box center [92, 45] width 11 height 13
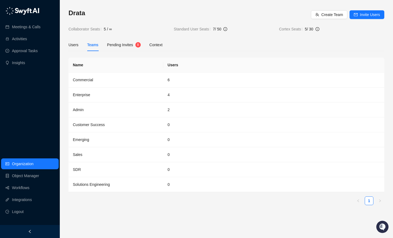
click at [83, 48] on div "Users Teams Pending Invites 8 Context" at bounding box center [116, 45] width 94 height 13
click at [115, 50] on div "Pending Invites 8" at bounding box center [124, 45] width 34 height 13
